Goal: Transaction & Acquisition: Purchase product/service

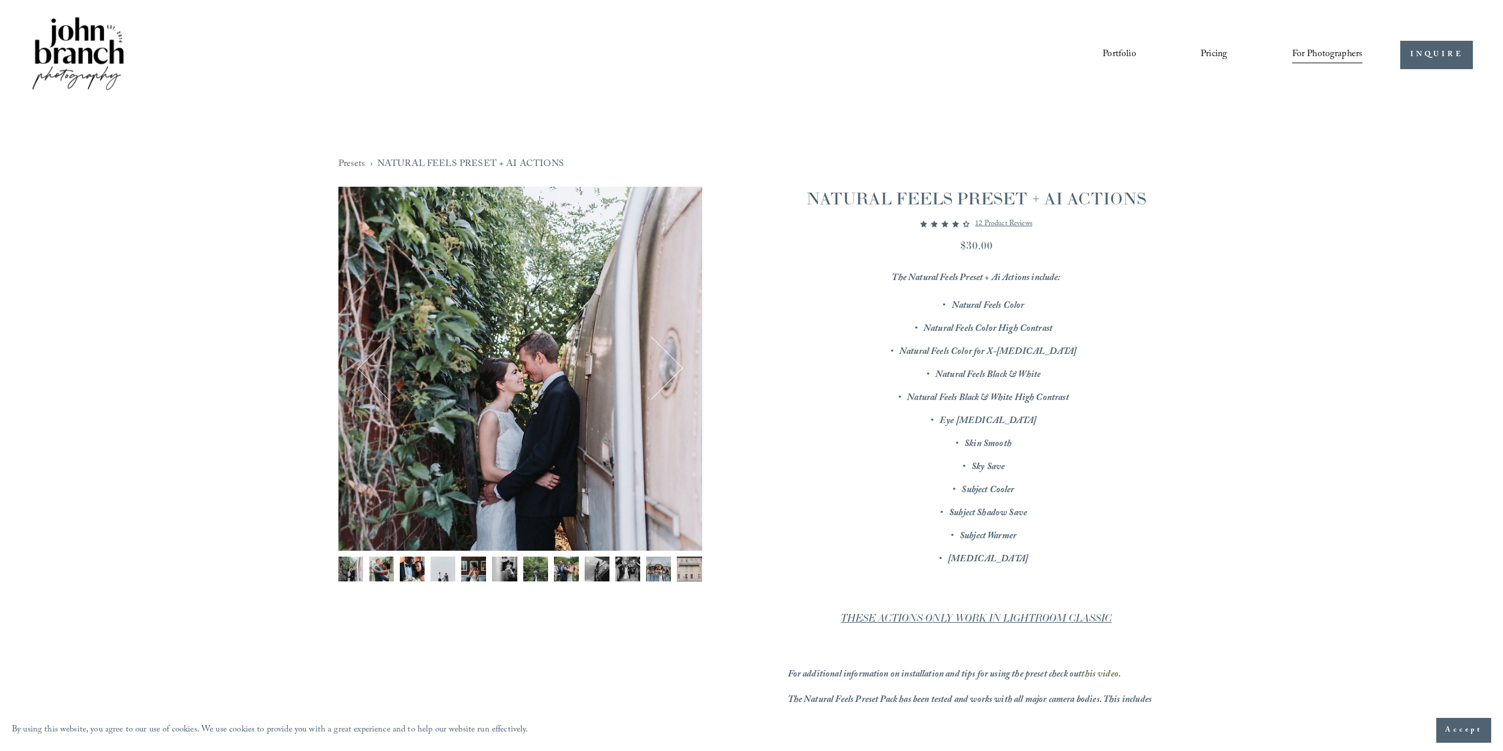
click at [569, 569] on img "Image 8 of 12" at bounding box center [566, 568] width 25 height 25
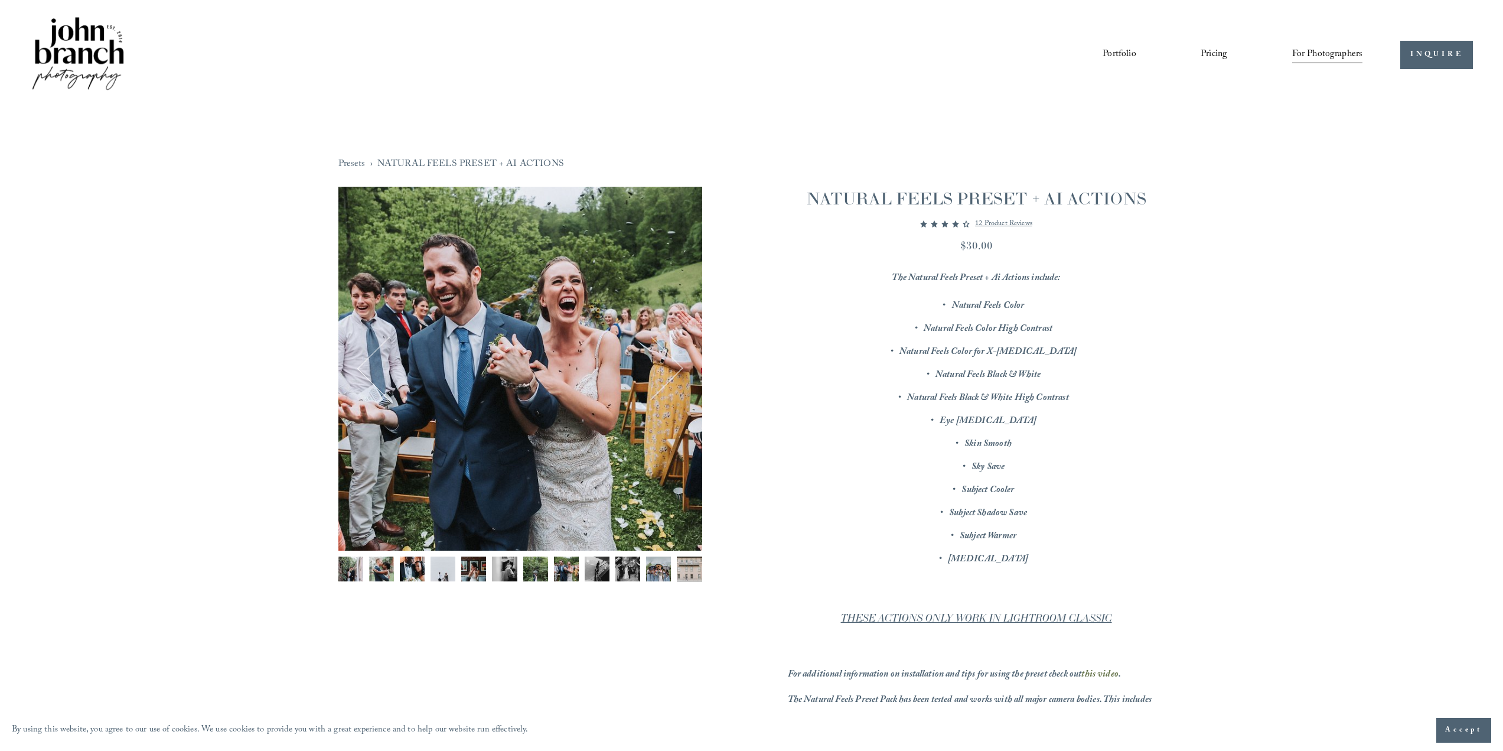
click at [594, 568] on img "Image 9 of 12" at bounding box center [597, 568] width 25 height 25
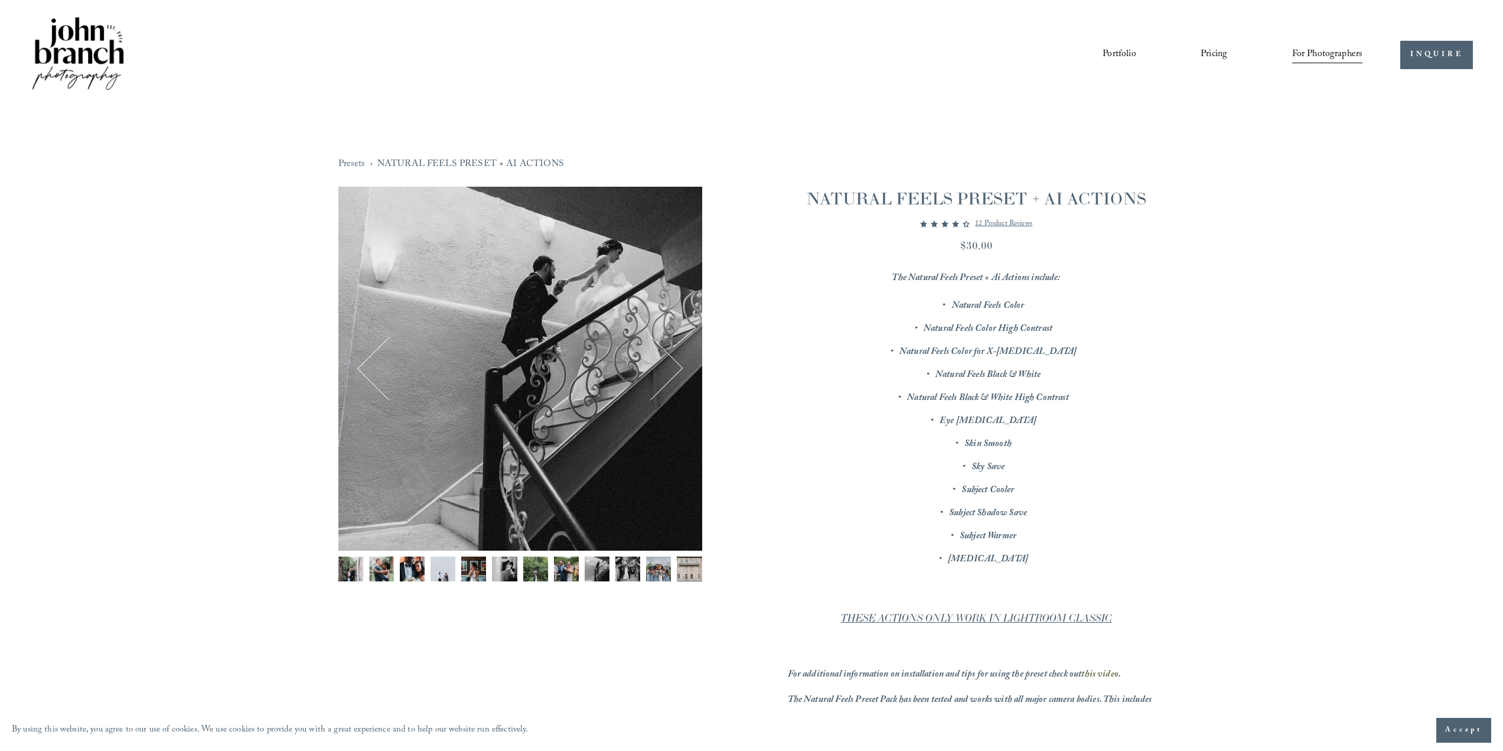
click at [621, 564] on img "Image 10 of 12" at bounding box center [628, 568] width 25 height 25
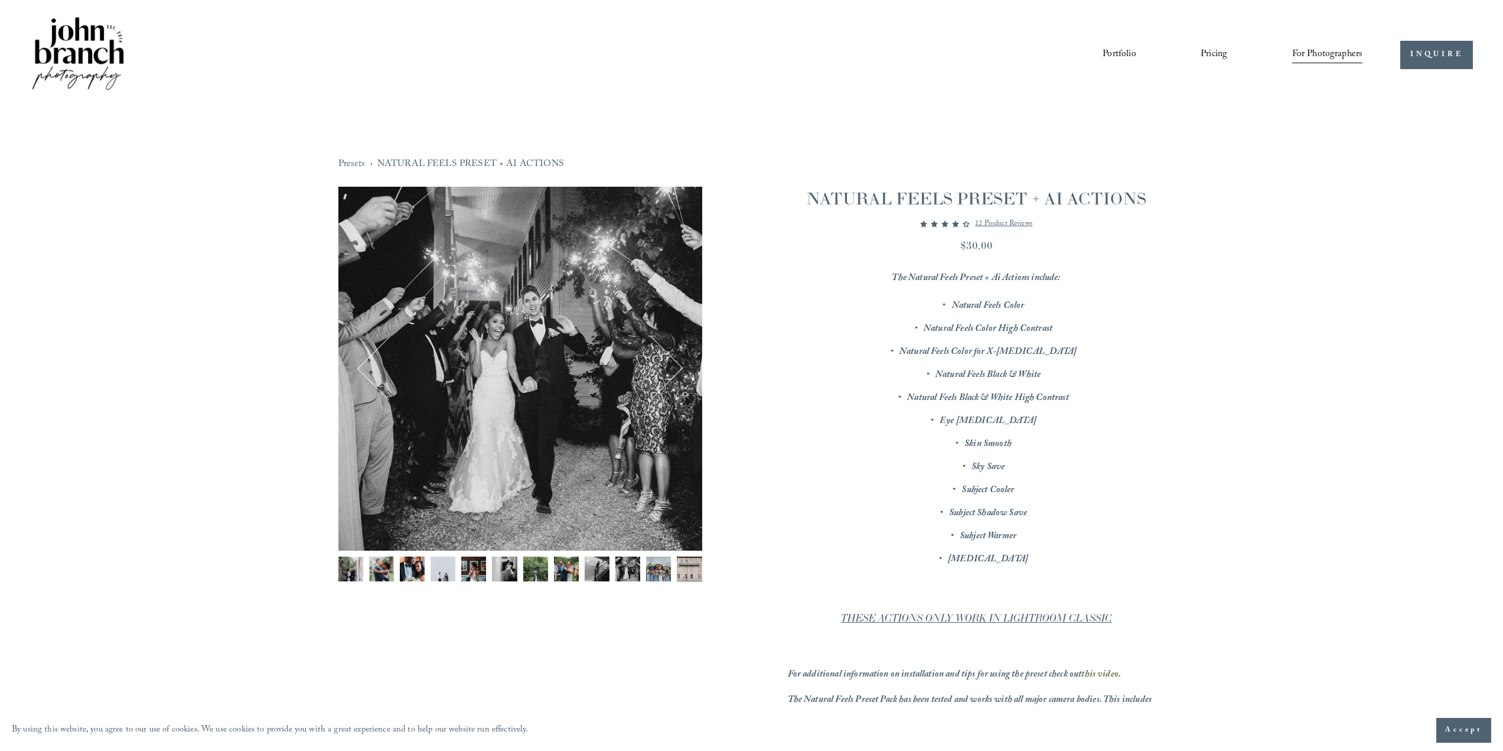
click at [656, 563] on img "Image 11 of 12" at bounding box center [658, 568] width 25 height 25
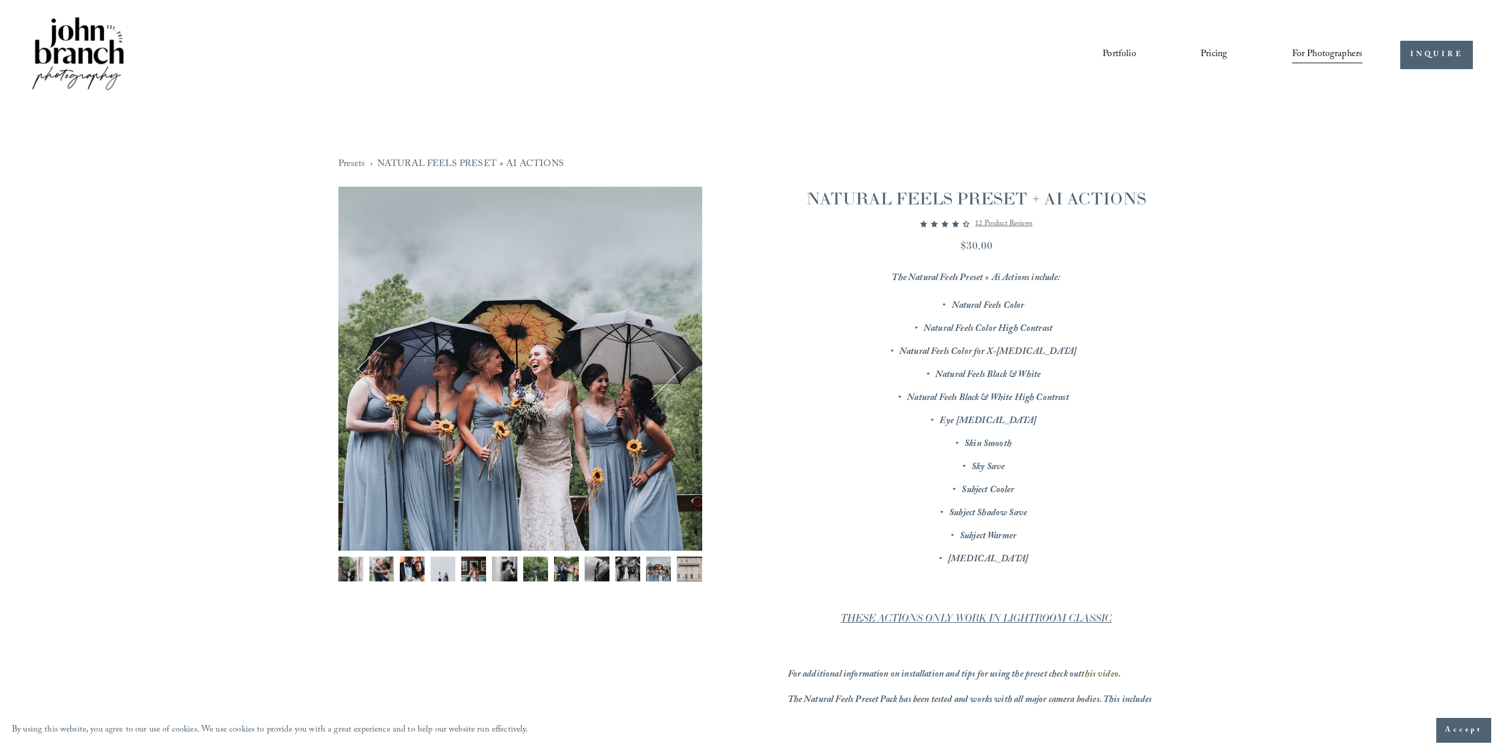
click at [686, 565] on img "Image 12 of 12" at bounding box center [689, 568] width 25 height 25
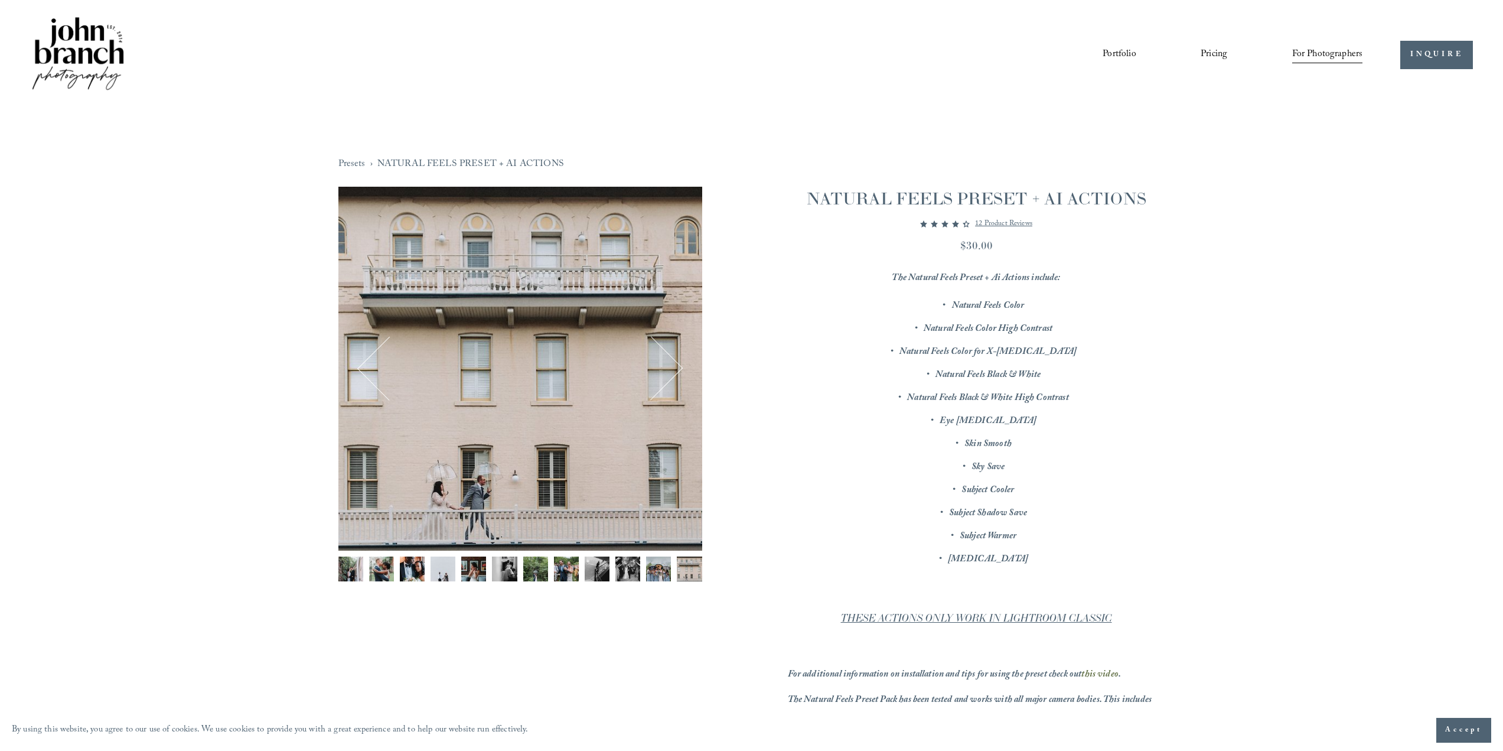
click at [500, 571] on img "Image 6 of 12" at bounding box center [504, 568] width 25 height 25
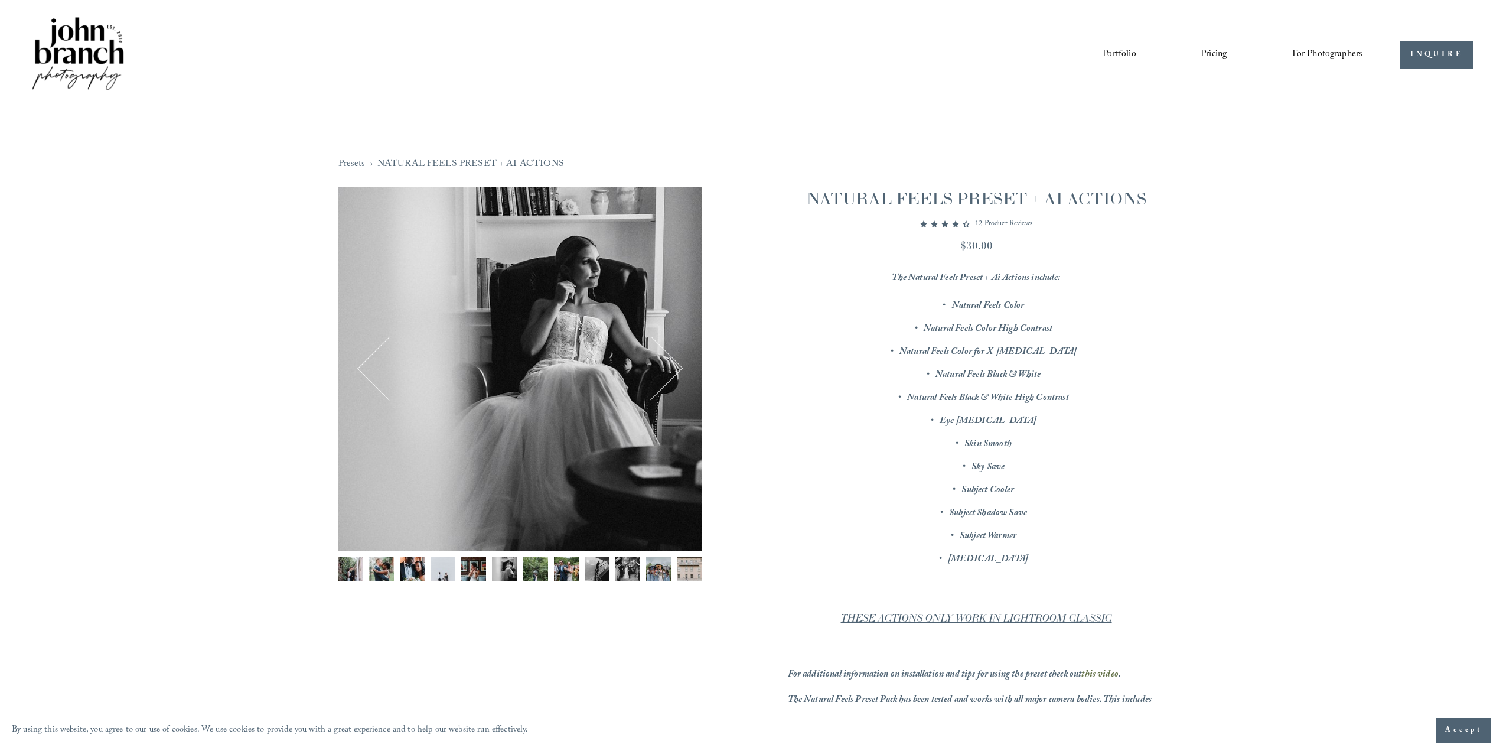
click at [483, 572] on img "Image 5 of 12" at bounding box center [473, 568] width 25 height 25
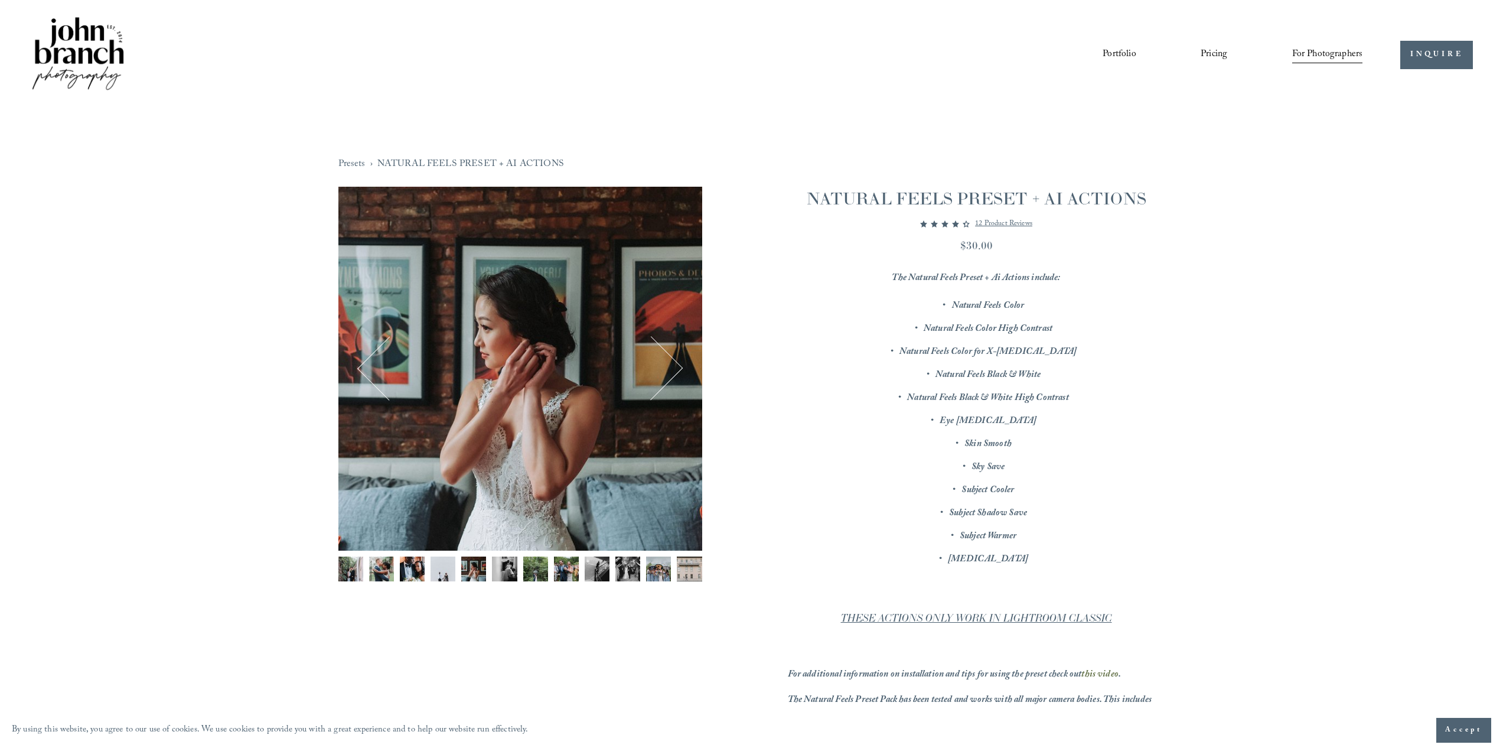
click at [449, 571] on img "Image 4 of 12" at bounding box center [443, 568] width 25 height 25
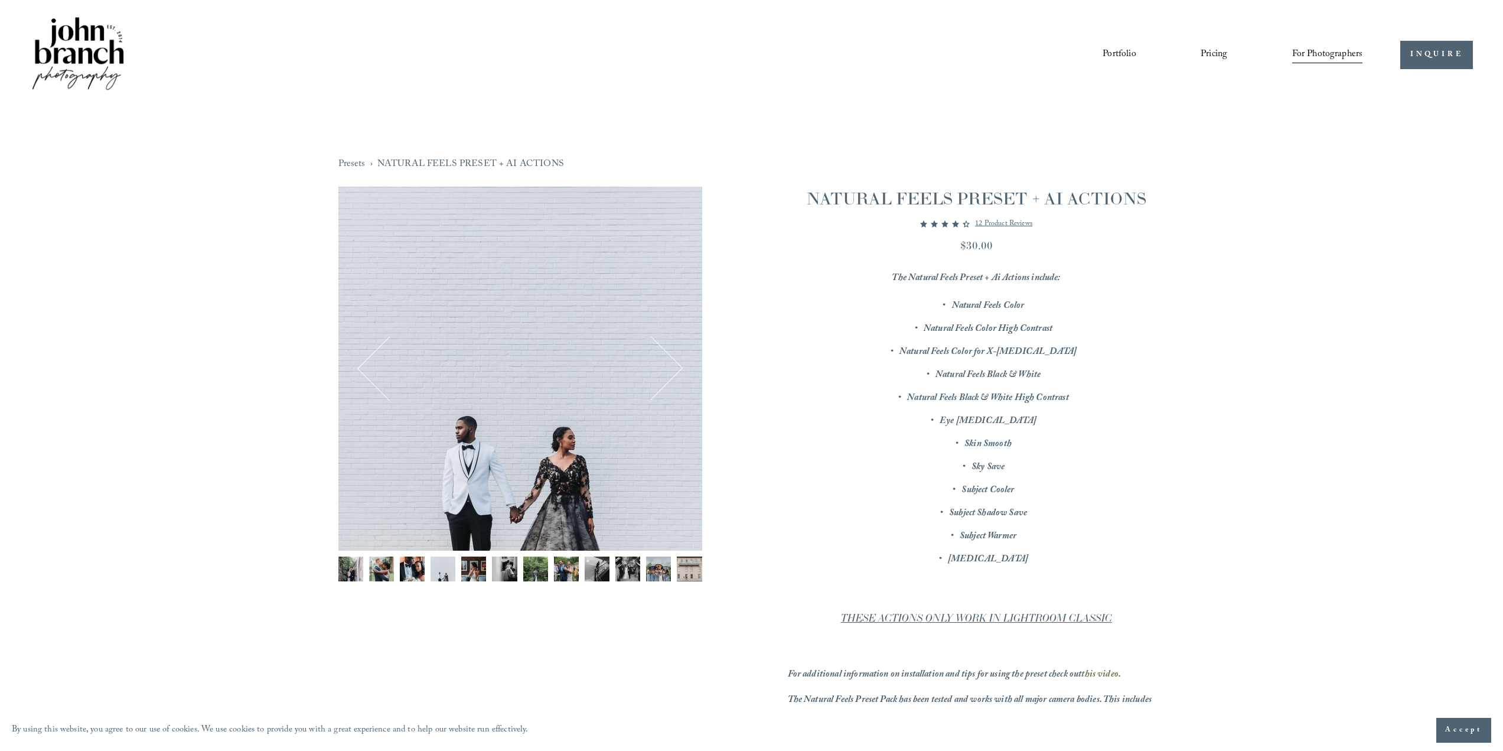
click at [500, 568] on img "Image 6 of 12" at bounding box center [504, 568] width 25 height 25
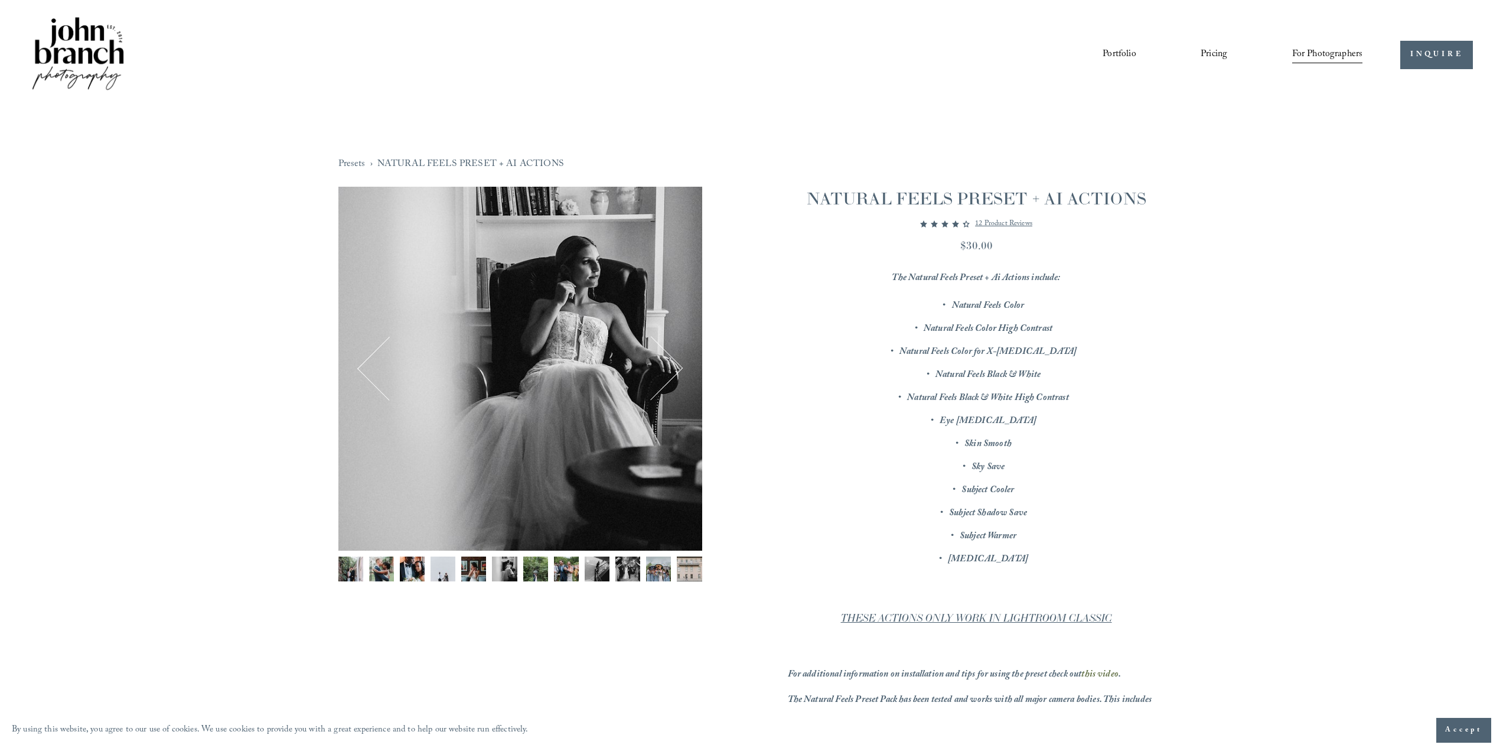
click at [409, 572] on img "Image 3 of 12" at bounding box center [412, 568] width 25 height 25
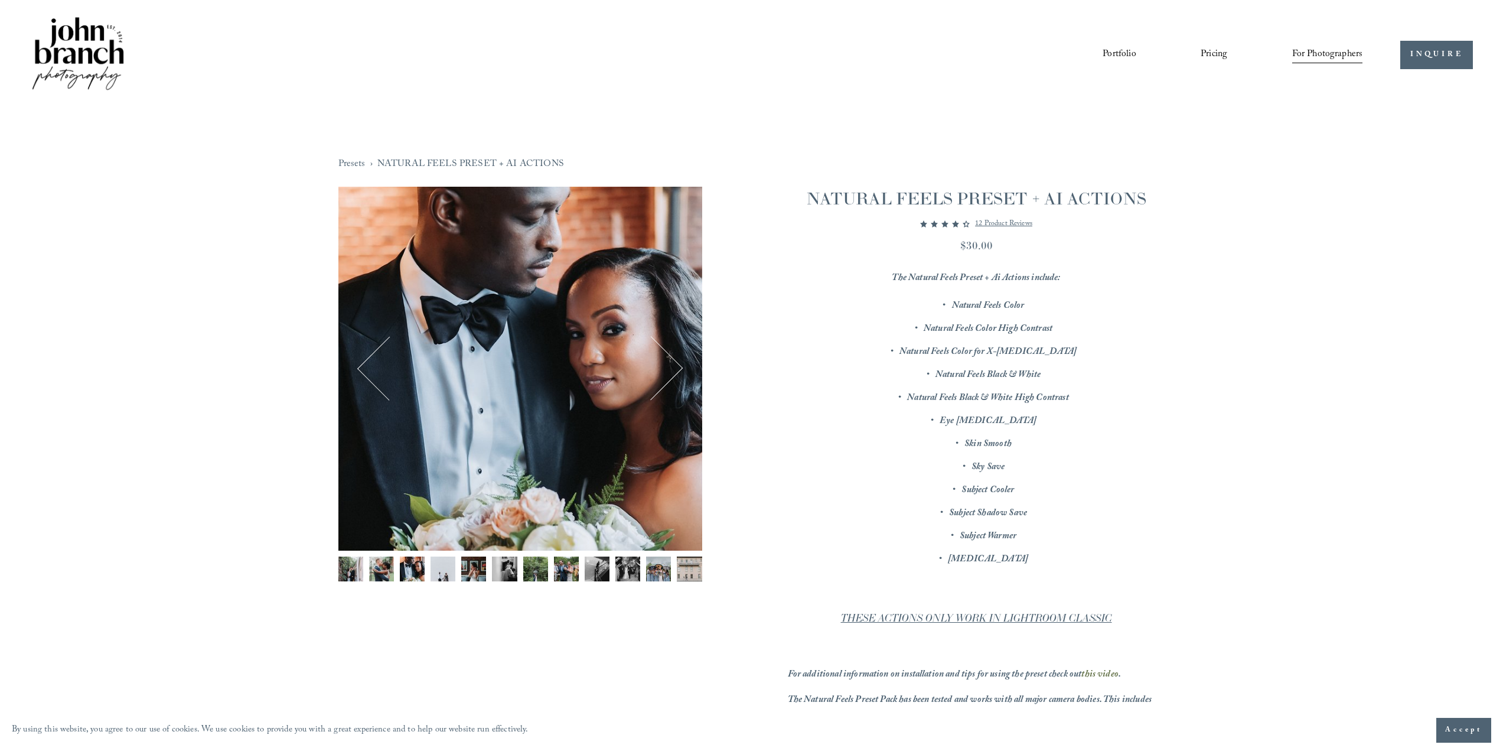
click at [383, 572] on img "Image 2 of 12" at bounding box center [381, 568] width 25 height 25
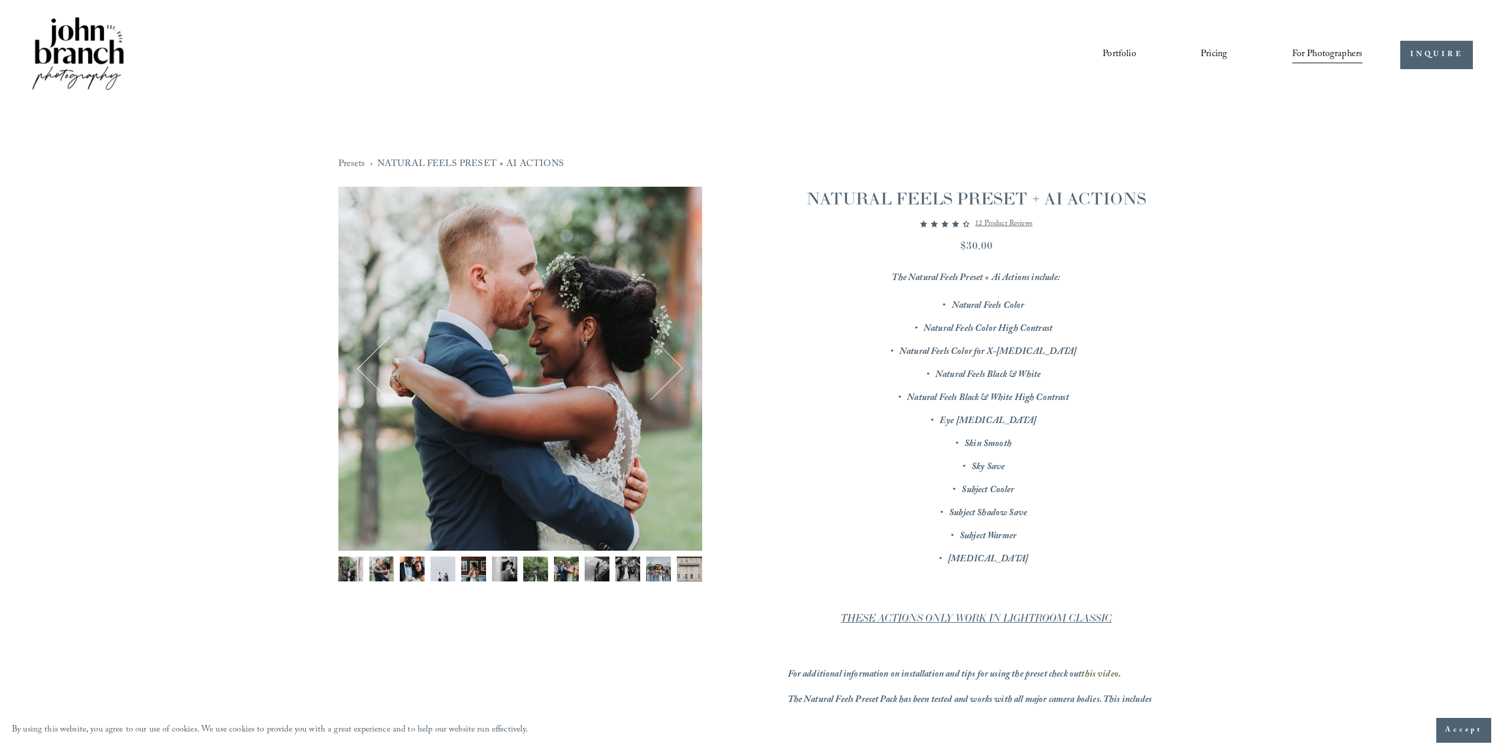
click at [340, 577] on img "Image 1 of 12" at bounding box center [350, 568] width 25 height 25
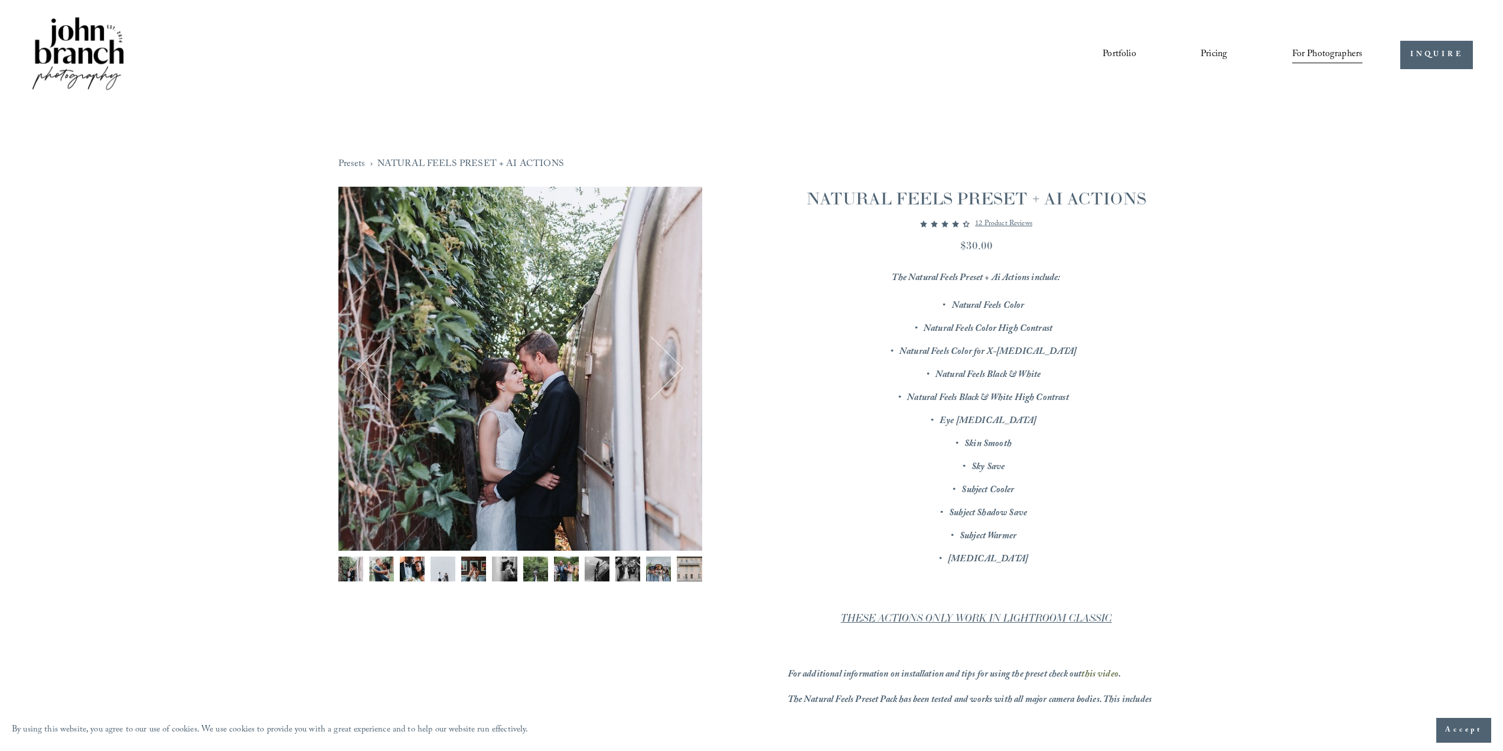
click at [675, 363] on button "Next" at bounding box center [651, 368] width 57 height 57
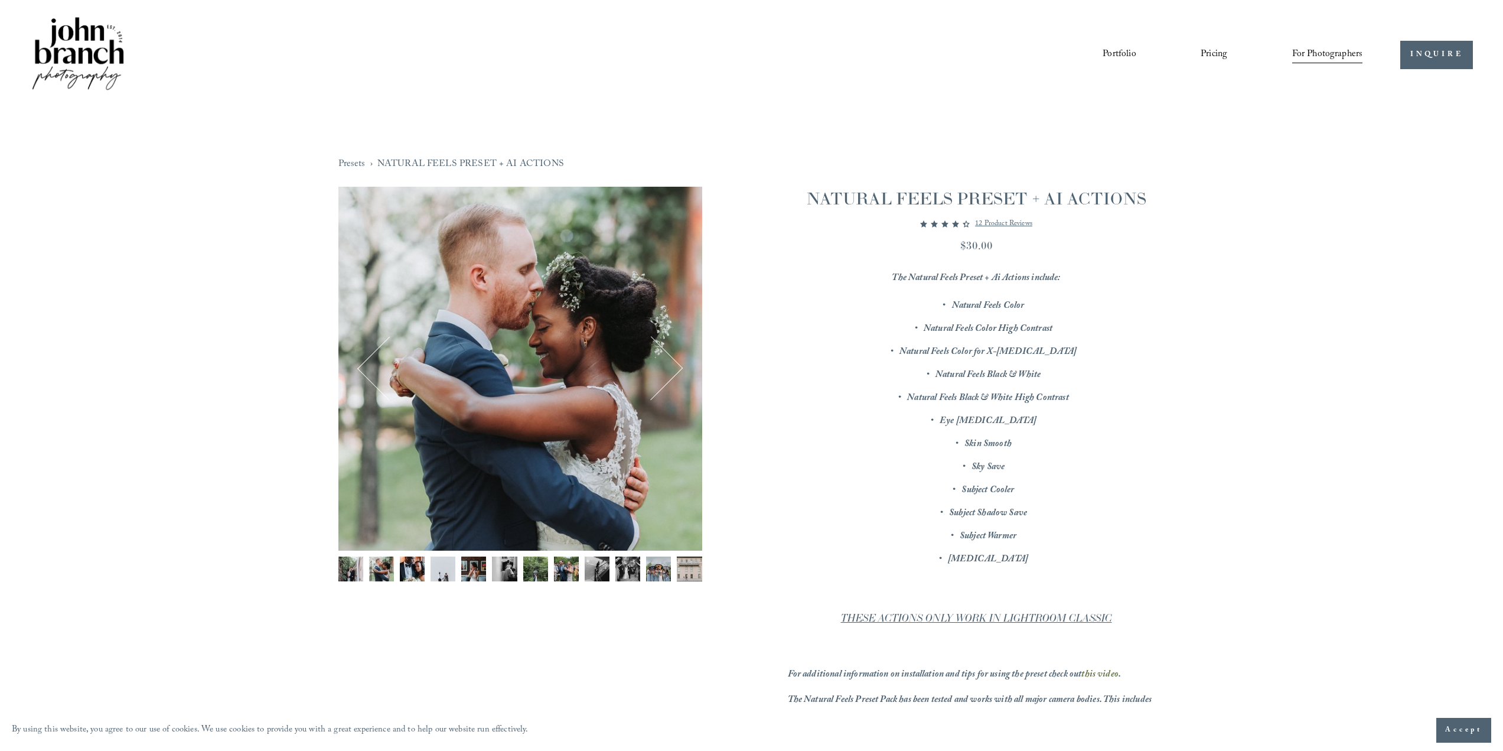
click at [675, 363] on button "Next" at bounding box center [651, 368] width 57 height 57
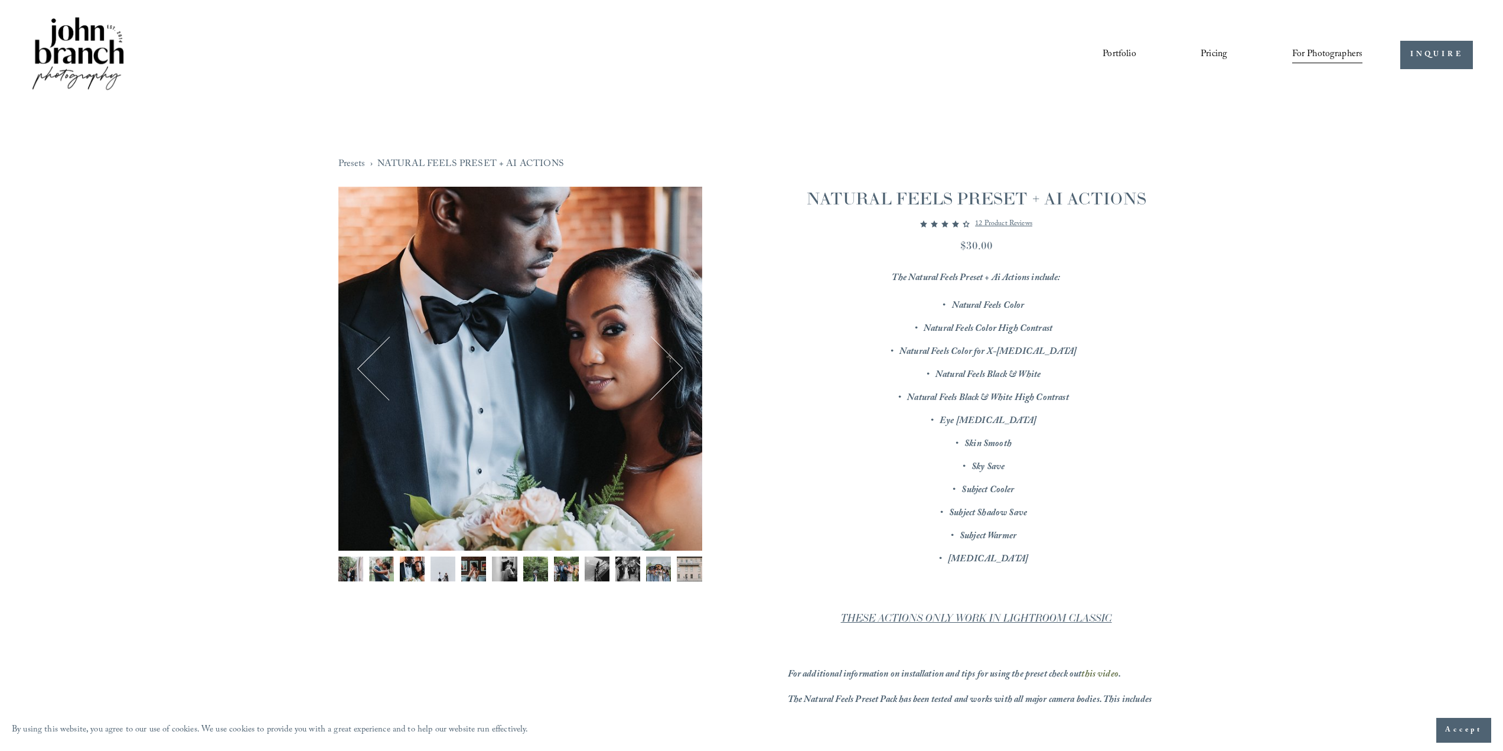
click at [675, 363] on button "Next" at bounding box center [651, 368] width 57 height 57
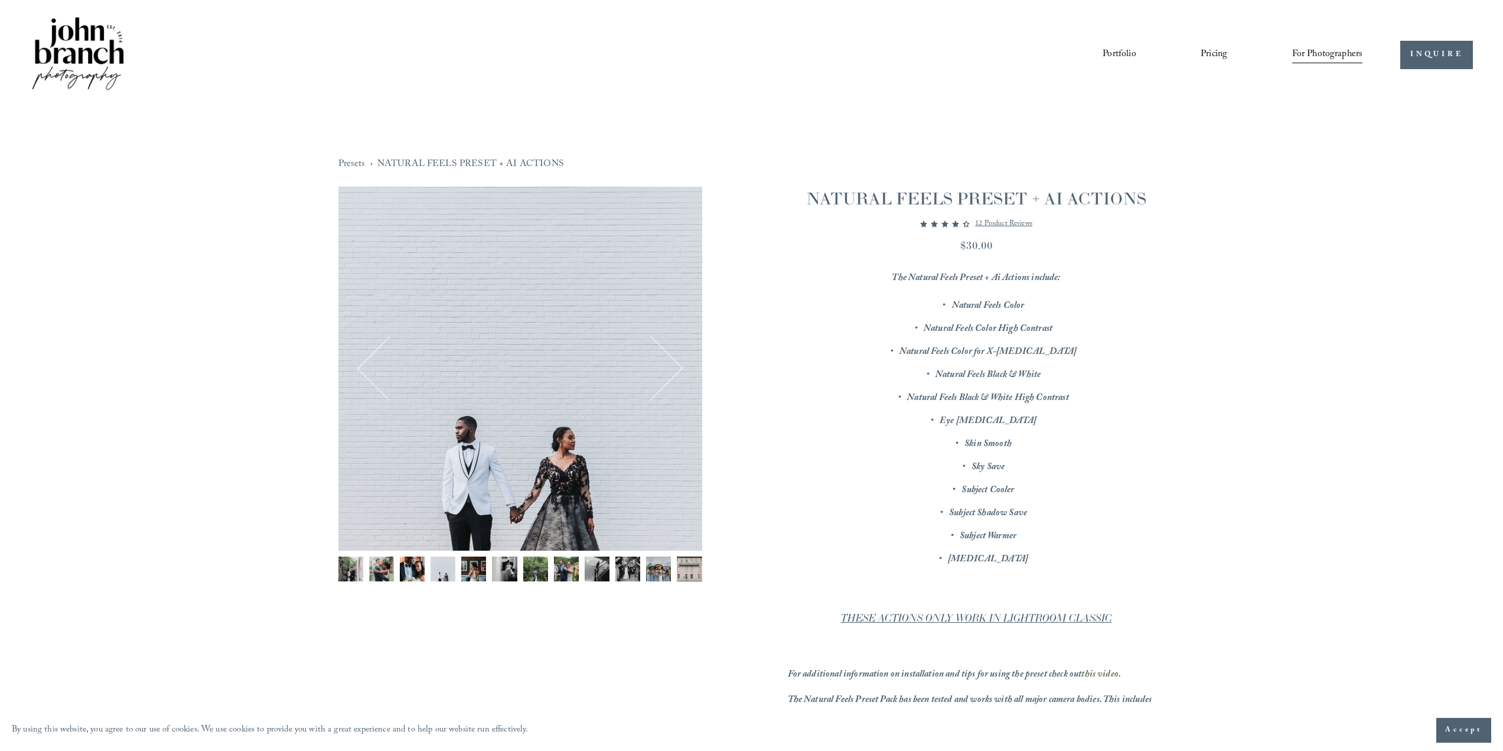
click at [675, 363] on button "Next" at bounding box center [651, 368] width 57 height 57
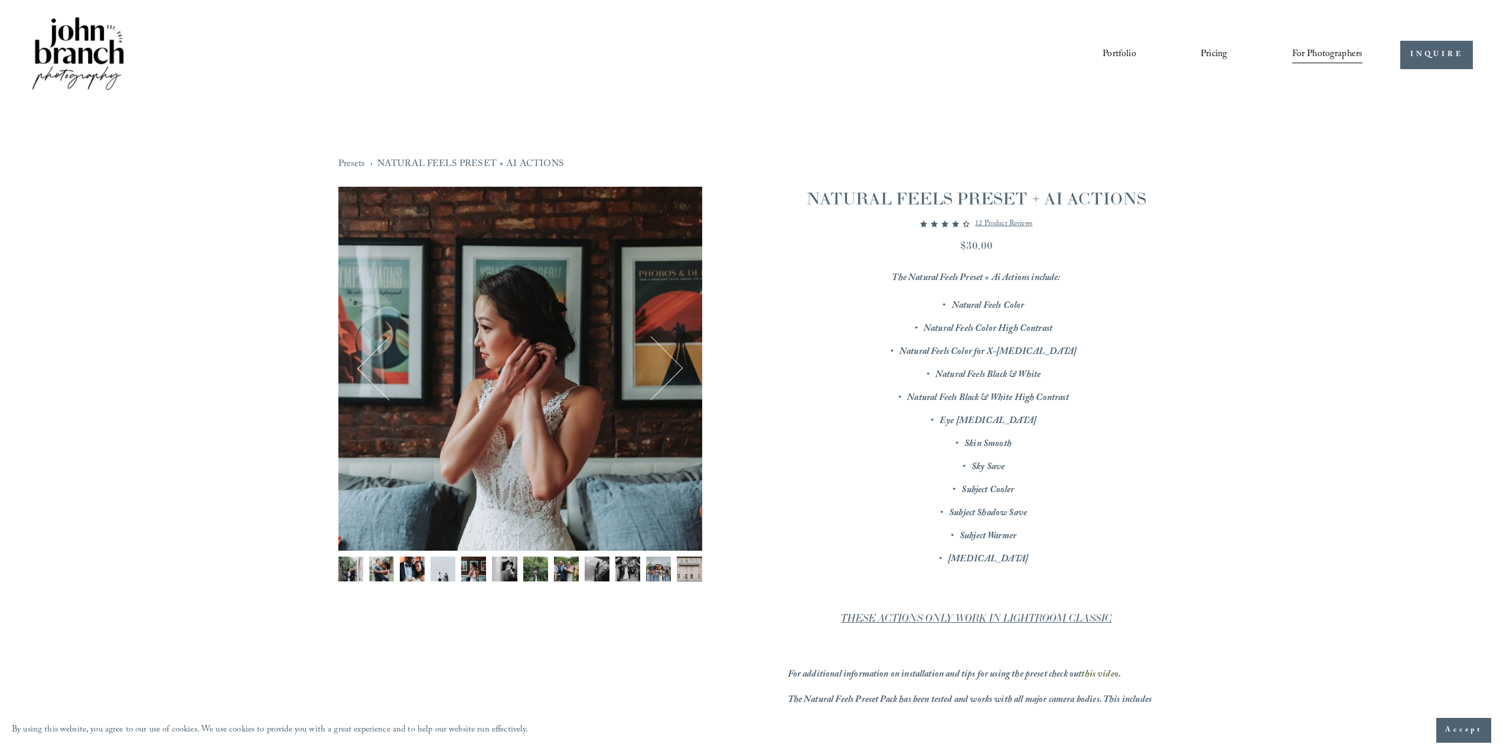
click at [675, 363] on button "Next" at bounding box center [651, 368] width 57 height 57
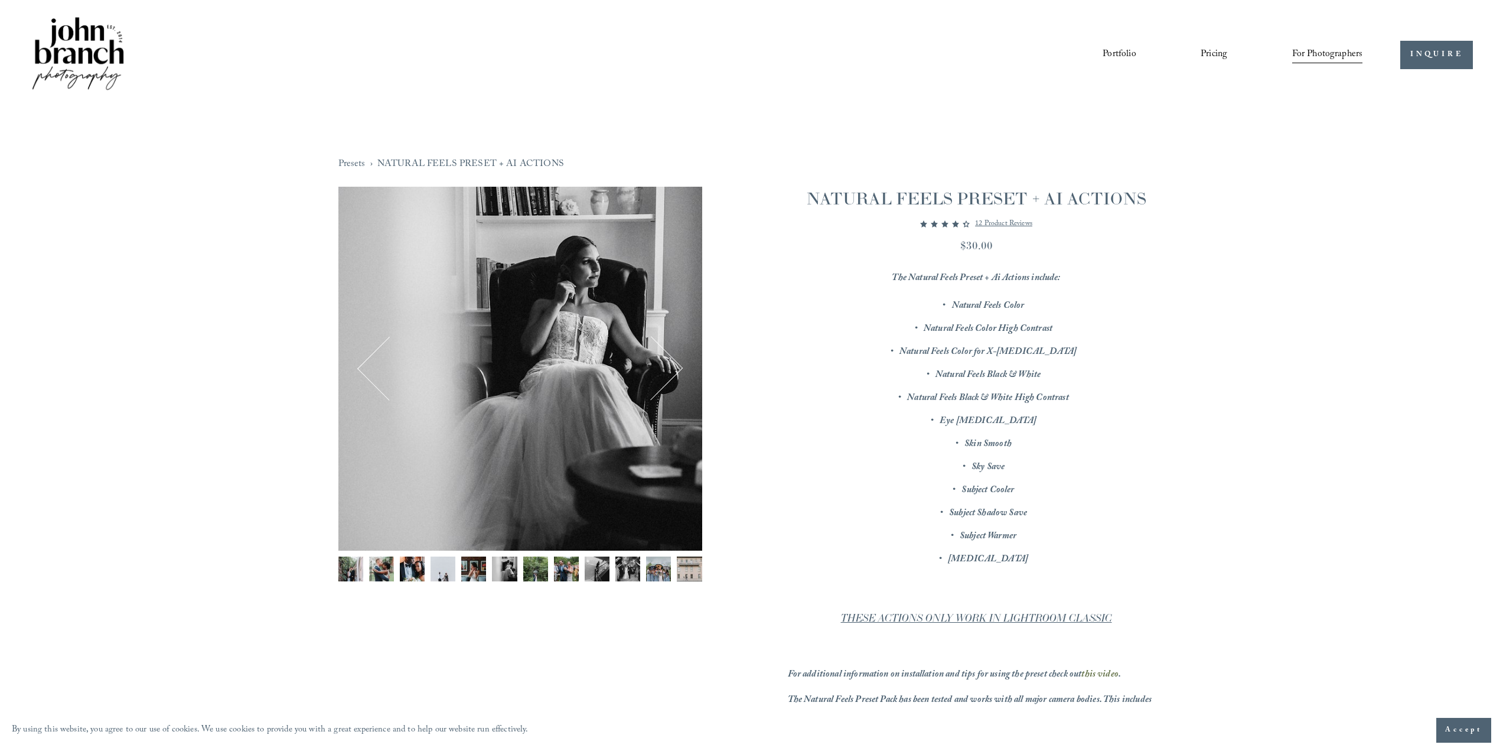
click at [675, 363] on button "Next" at bounding box center [651, 368] width 57 height 57
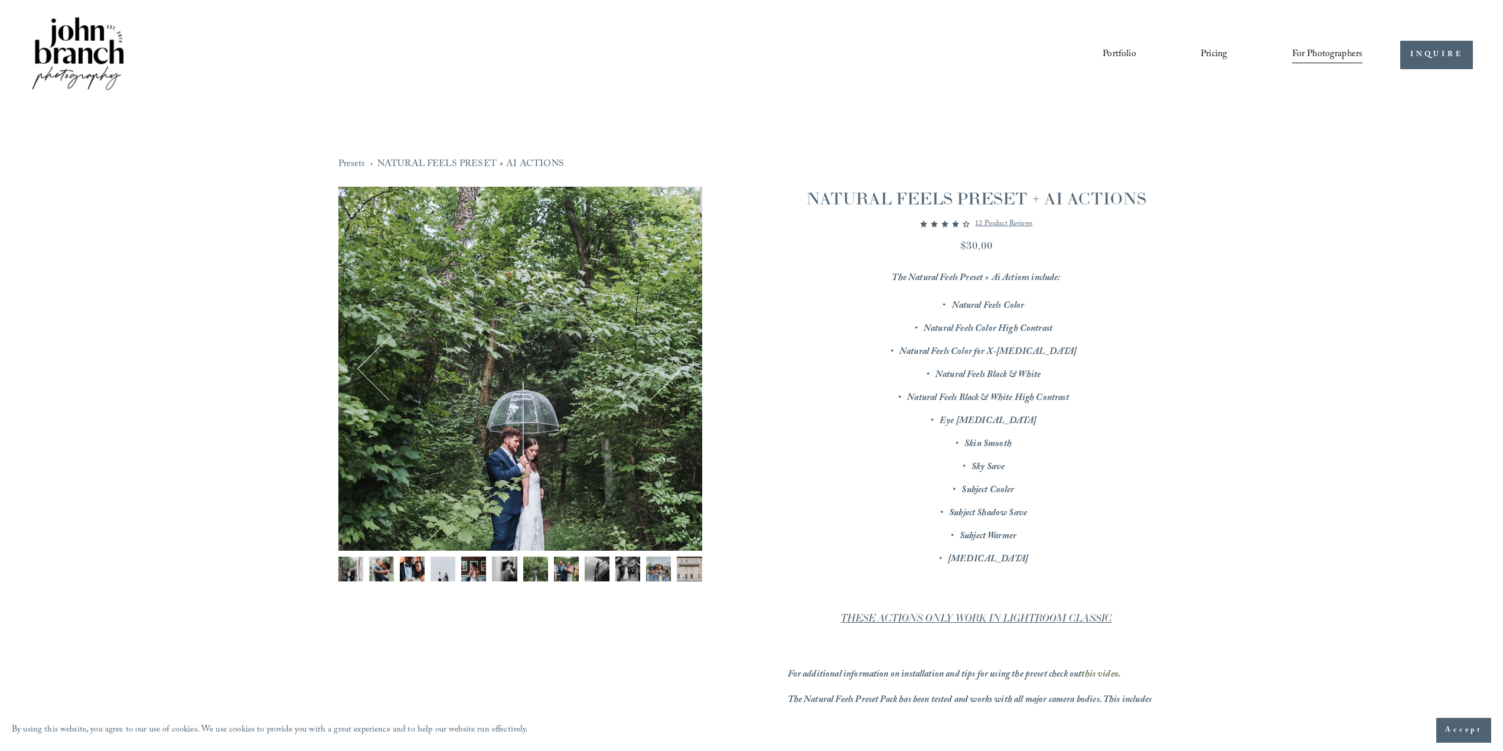
click at [675, 363] on button "Next" at bounding box center [651, 368] width 57 height 57
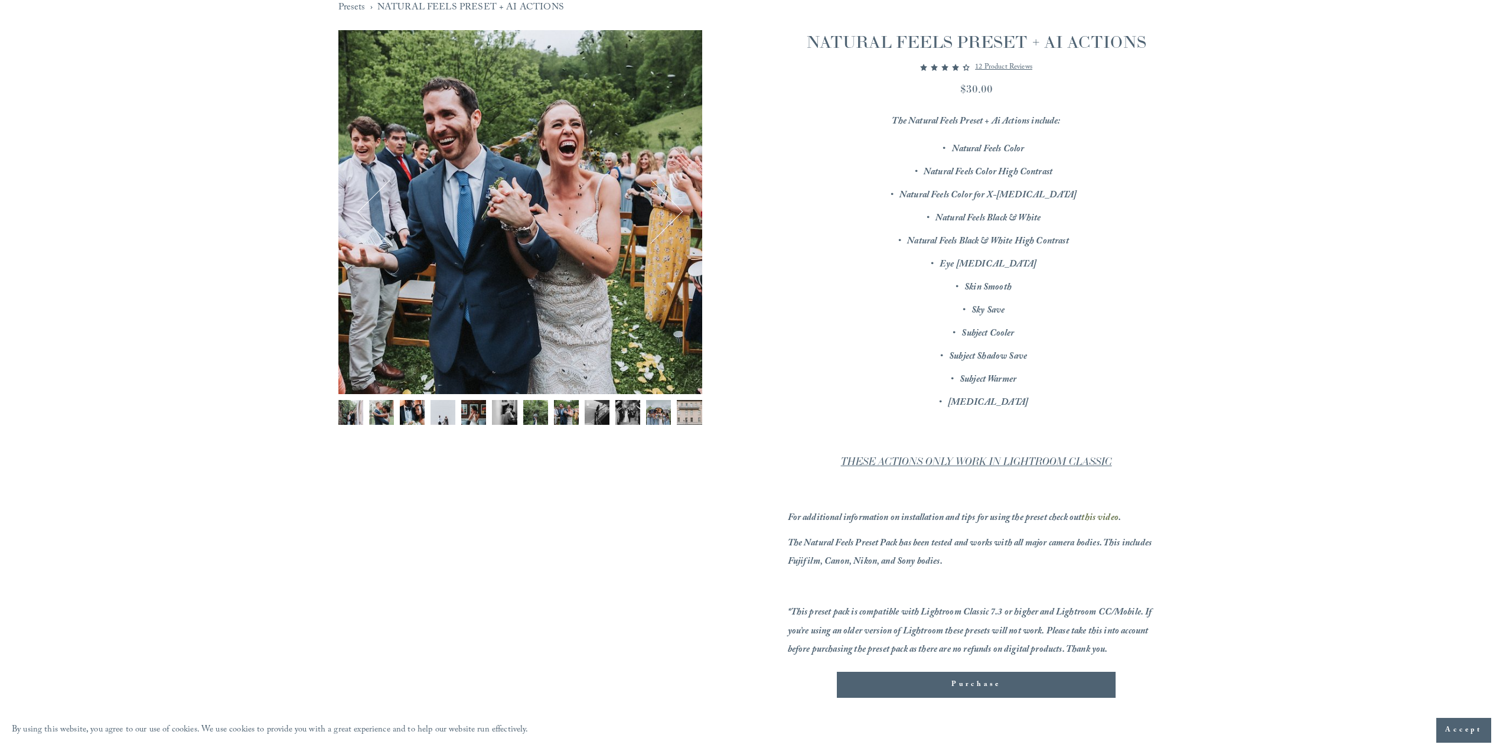
scroll to position [177, 0]
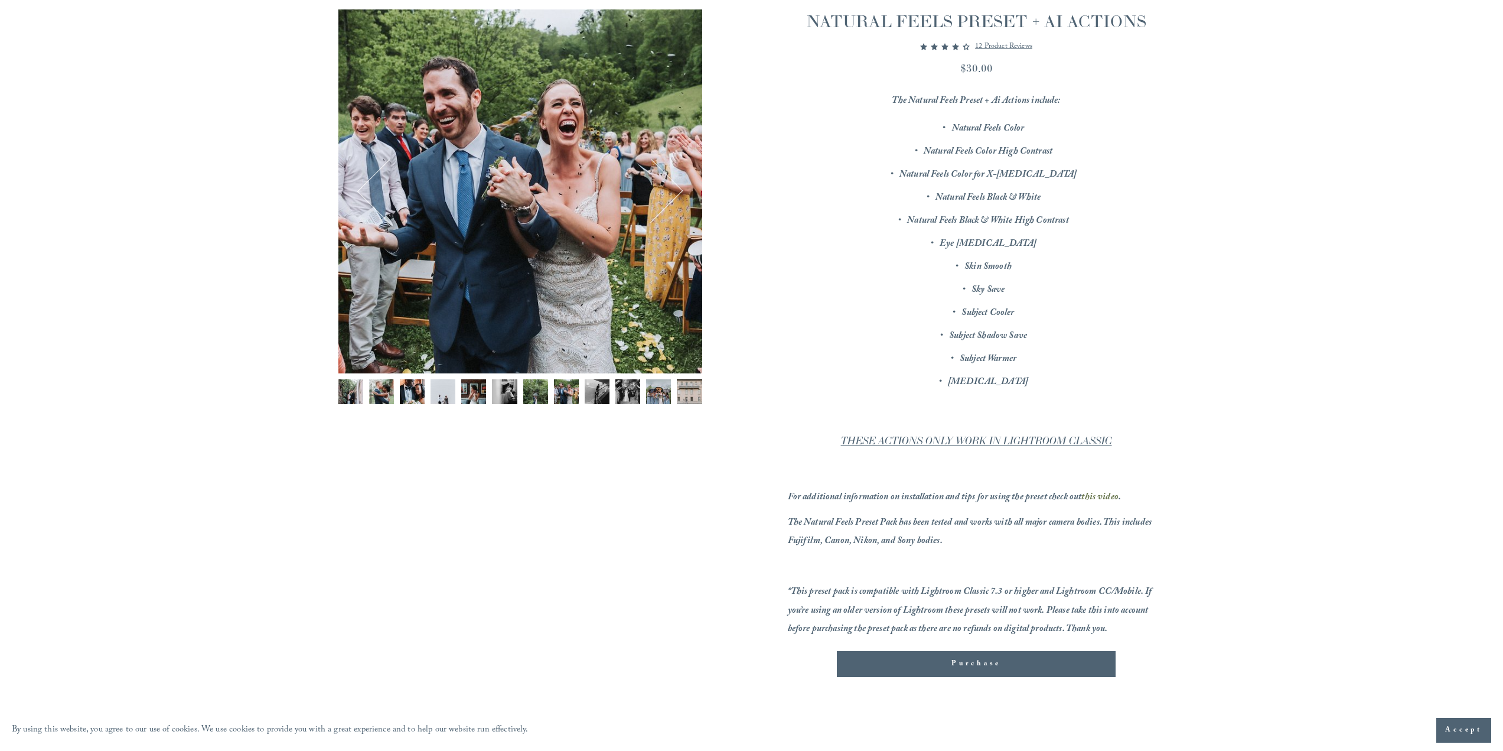
click at [951, 672] on button "Purchase Added!" at bounding box center [976, 664] width 279 height 26
